Goal: Browse casually

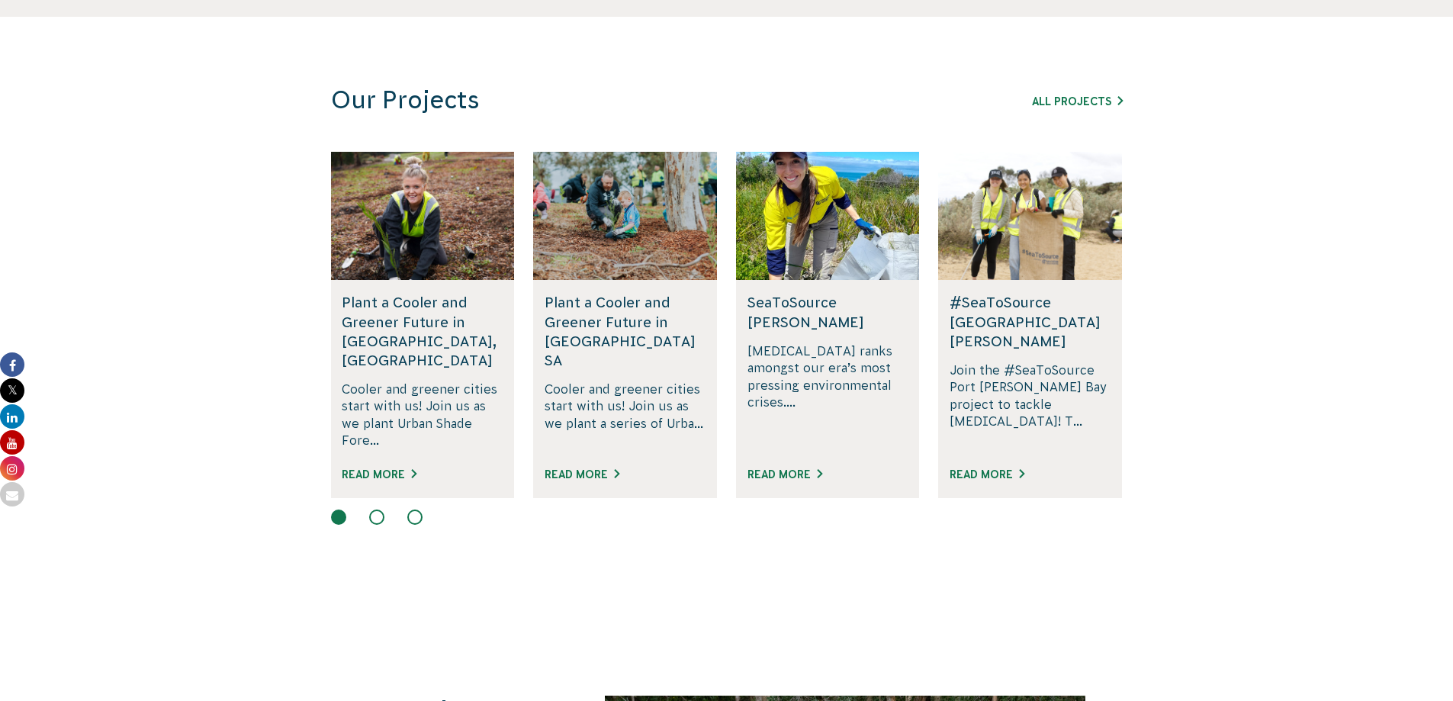
scroll to position [915, 0]
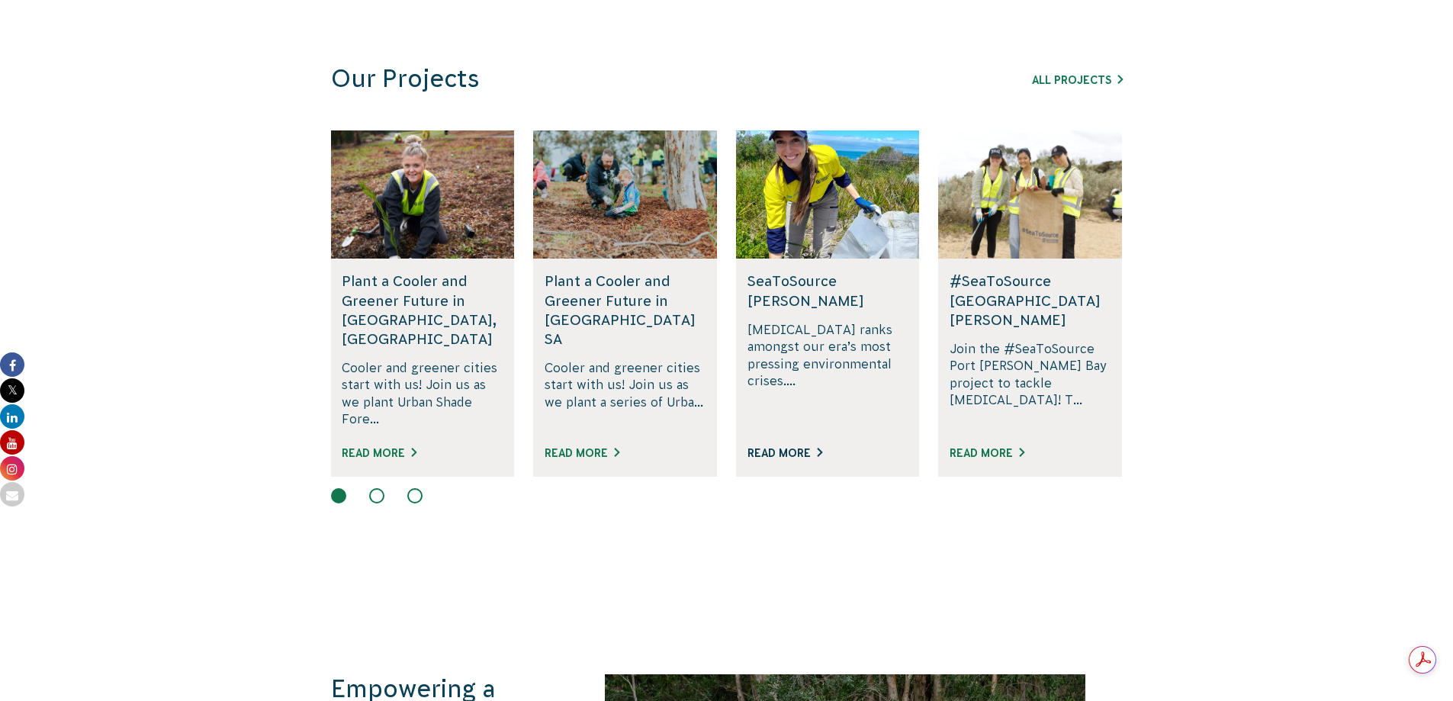
click at [799, 447] on link "Read More" at bounding box center [785, 453] width 75 height 12
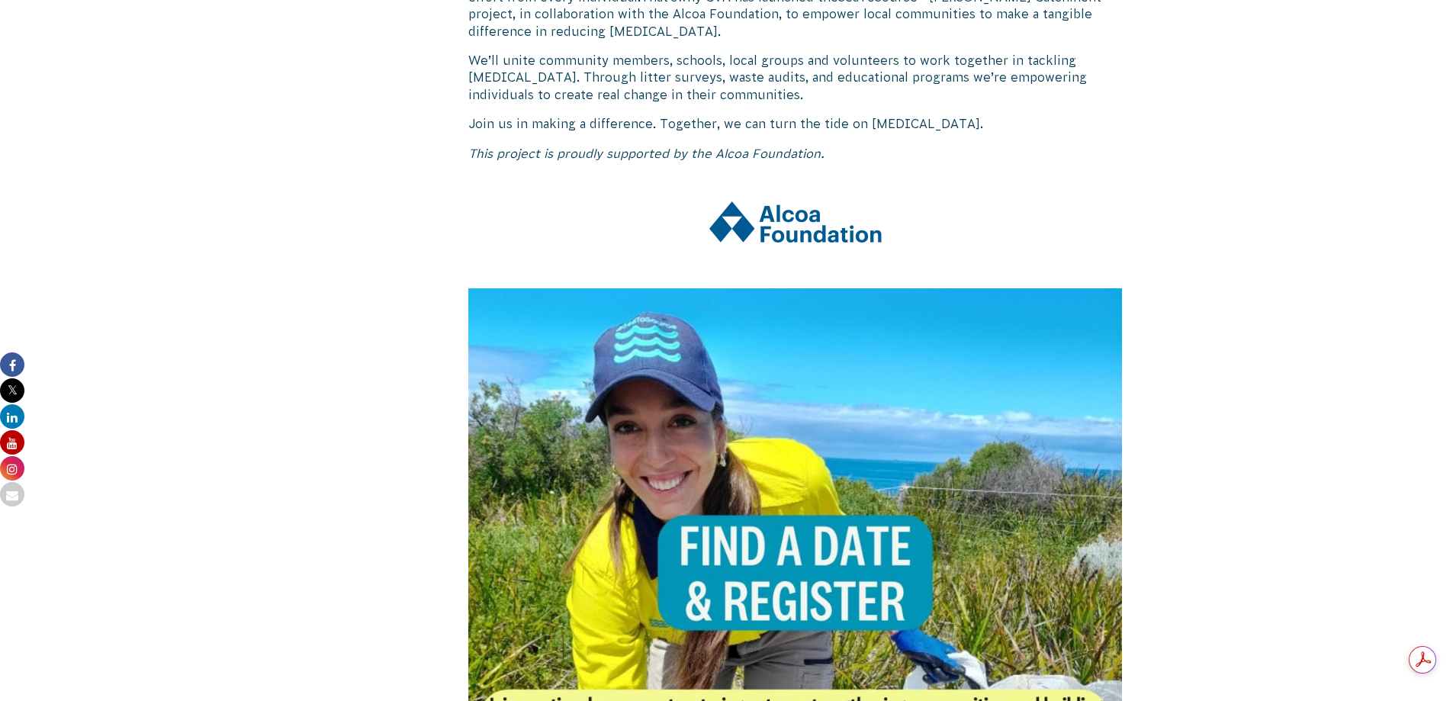
scroll to position [992, 0]
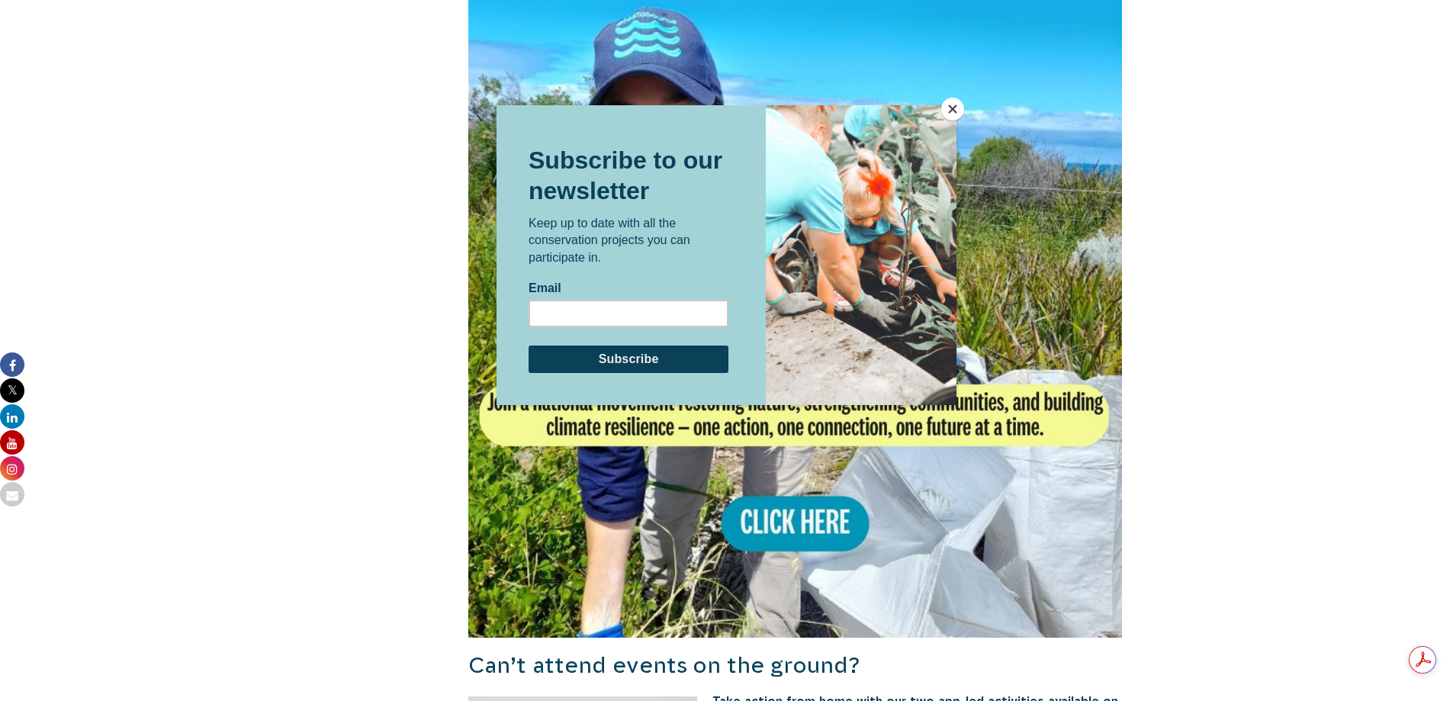
click at [947, 101] on button "Close" at bounding box center [952, 109] width 23 height 23
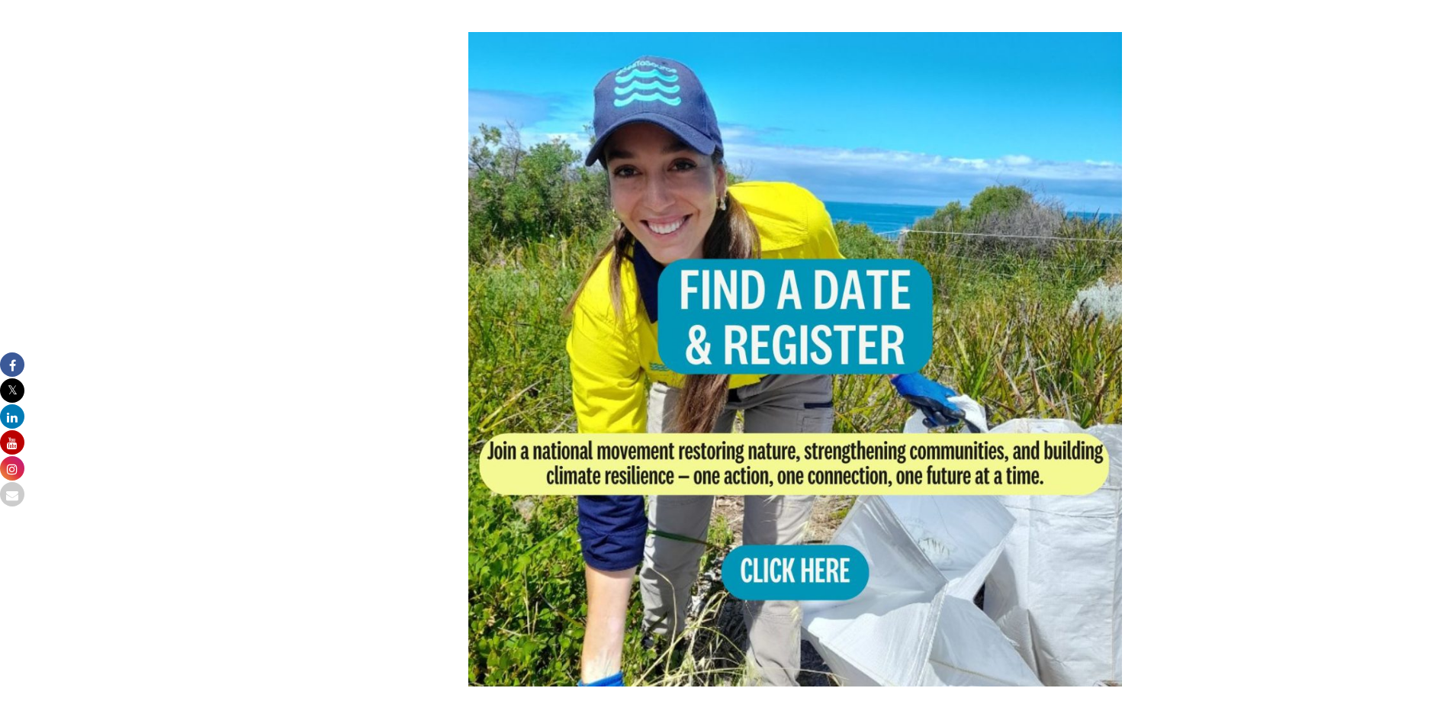
scroll to position [915, 0]
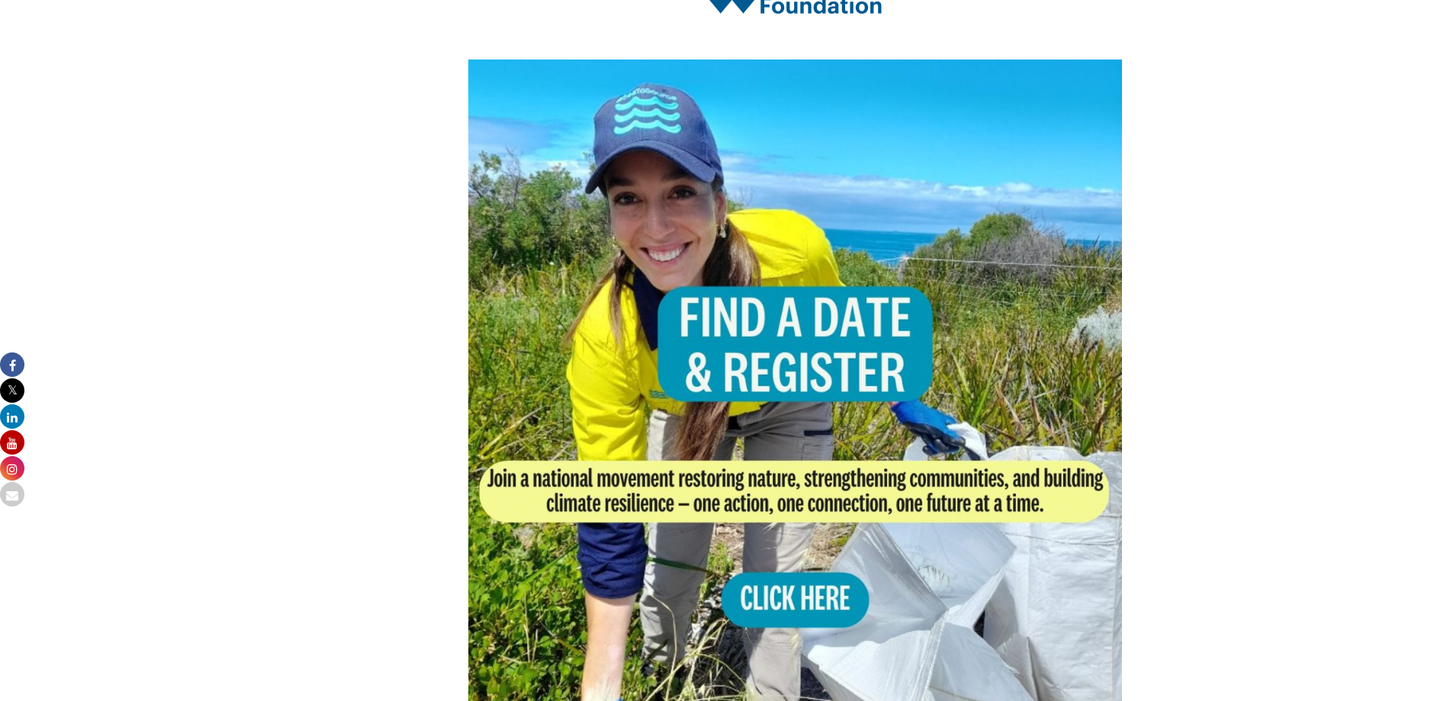
click at [851, 365] on img at bounding box center [795, 387] width 655 height 655
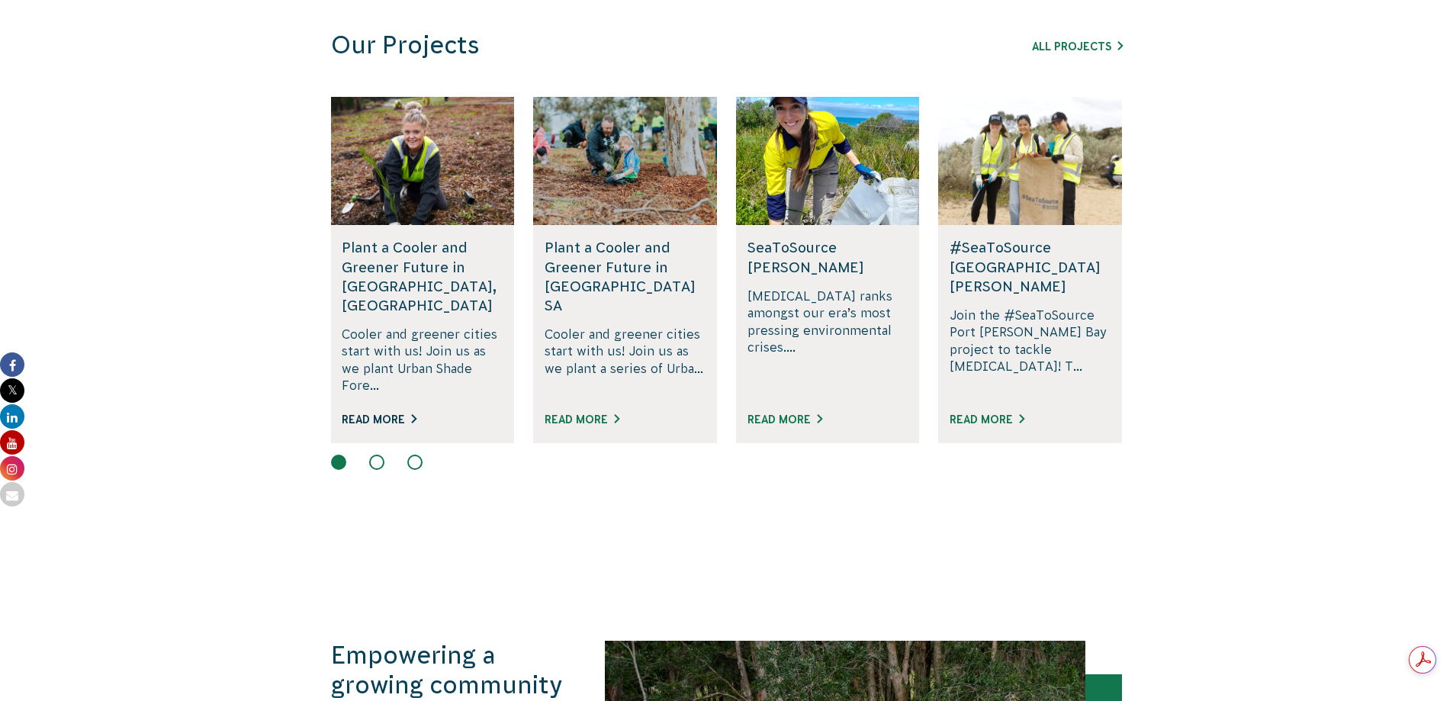
click at [388, 413] on link "Read More" at bounding box center [379, 419] width 75 height 12
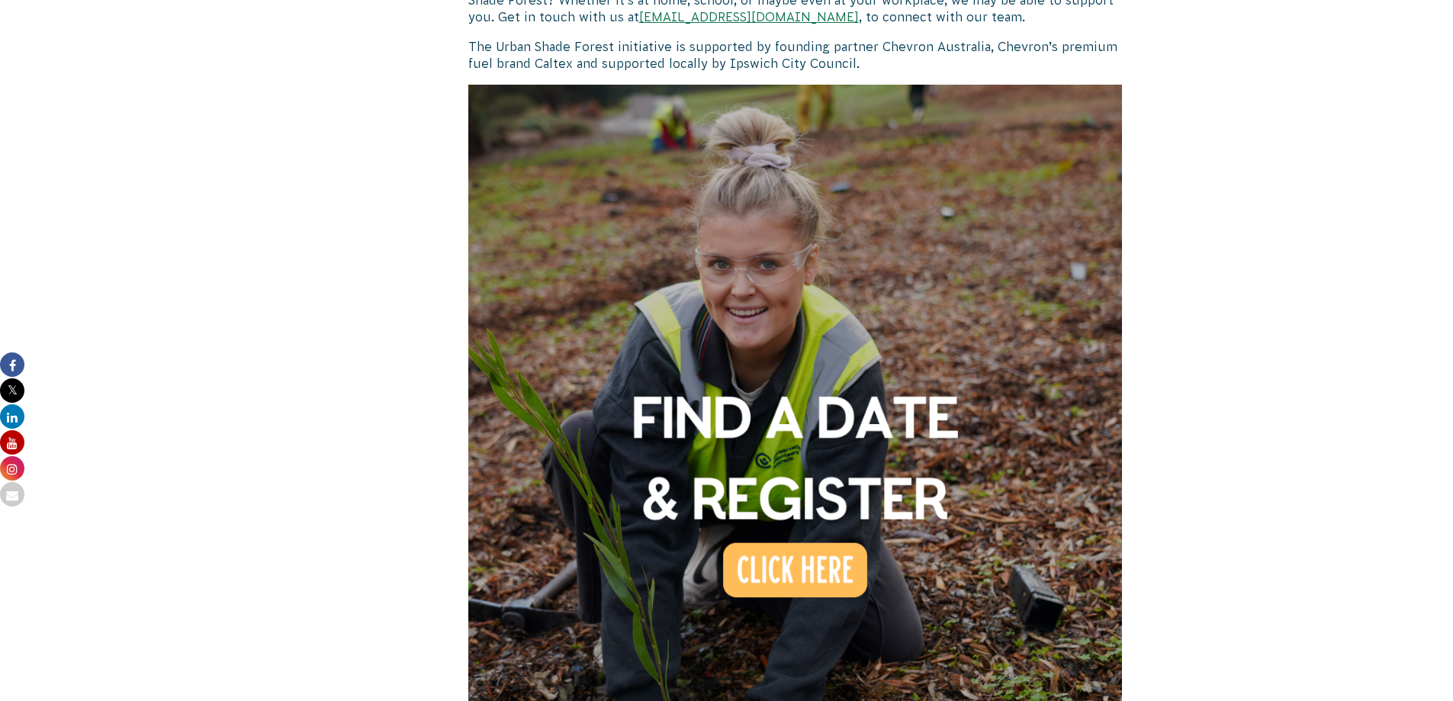
scroll to position [1068, 0]
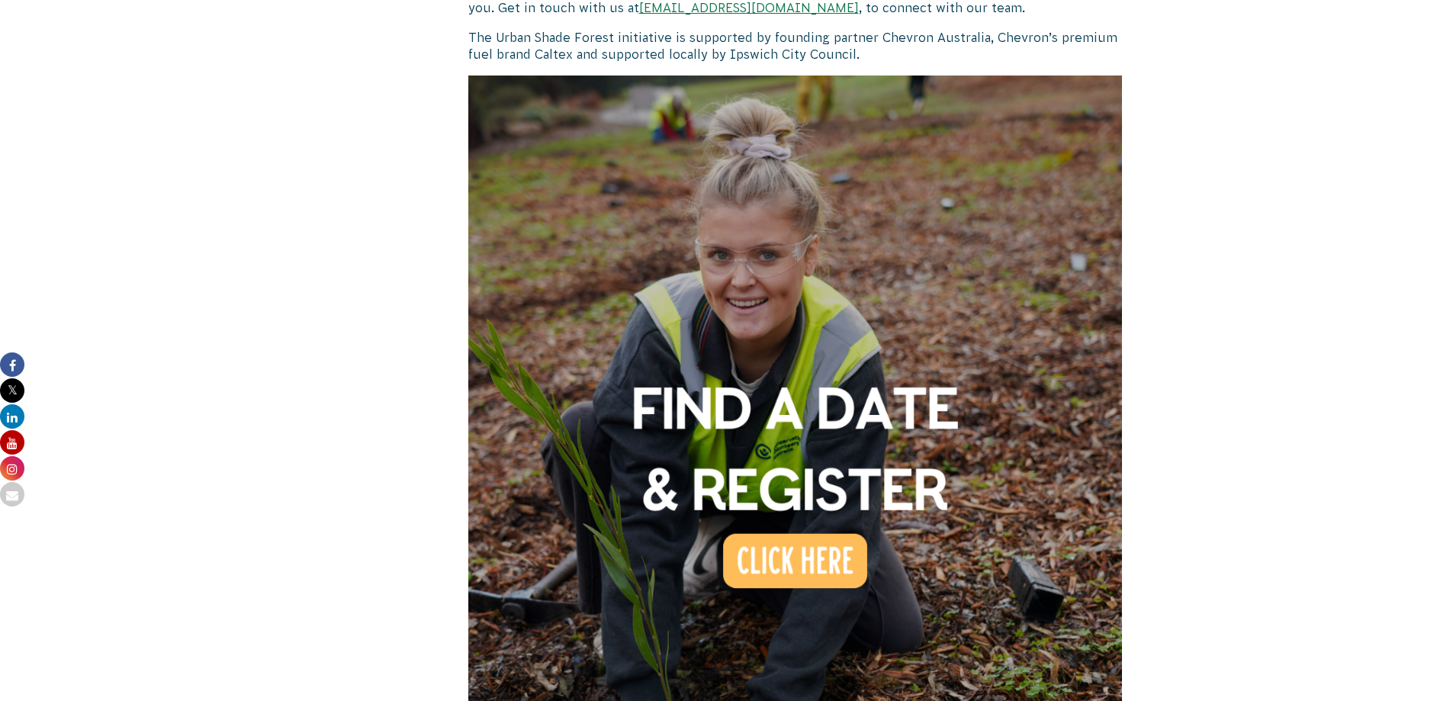
click at [780, 393] on img at bounding box center [795, 403] width 655 height 655
